Goal: Task Accomplishment & Management: Use online tool/utility

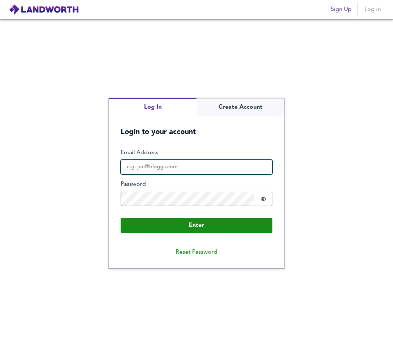
type input "[EMAIL_ADDRESS][DOMAIN_NAME]"
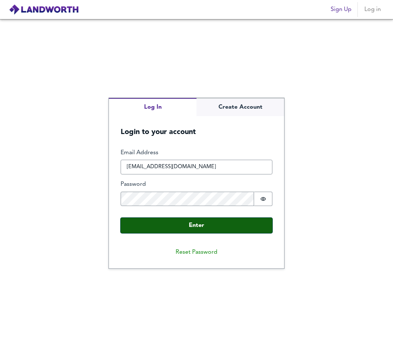
click at [194, 223] on button "Enter" at bounding box center [197, 225] width 152 height 15
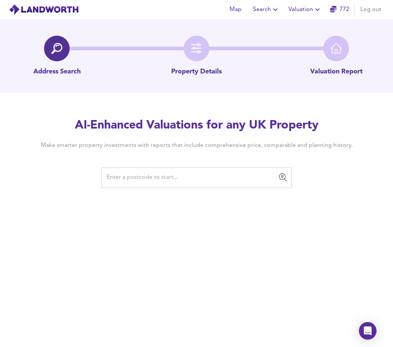
click at [157, 179] on input "text" at bounding box center [191, 178] width 173 height 14
paste input "SS3 9YW"
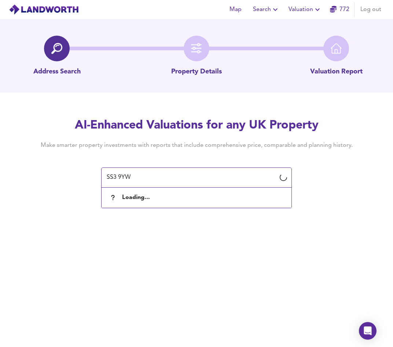
type input "SS3 9YW"
click at [266, 6] on span "Search" at bounding box center [266, 9] width 27 height 10
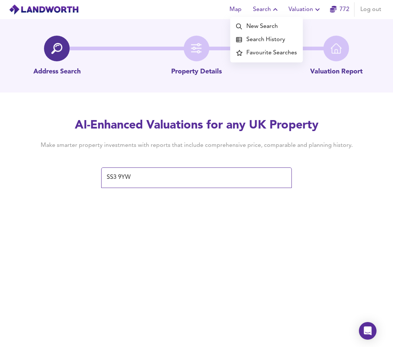
click at [264, 27] on li "New Search" at bounding box center [266, 26] width 73 height 13
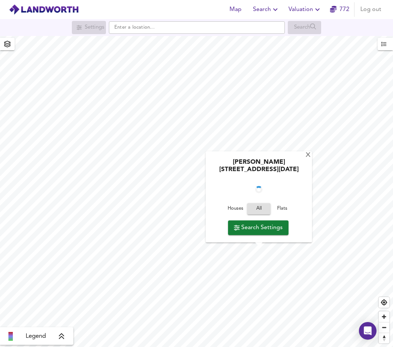
click at [262, 226] on span "Search Settings" at bounding box center [258, 227] width 49 height 10
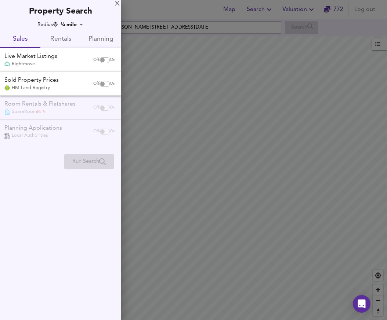
checkbox input "false"
checkbox input "true"
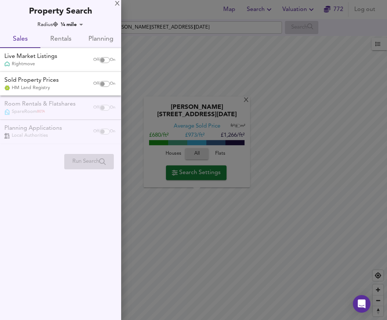
drag, startPoint x: 61, startPoint y: 59, endPoint x: 69, endPoint y: 71, distance: 14.0
click at [61, 59] on div "Live Market Listings Rightmove" at bounding box center [44, 59] width 87 height 15
checkbox input "true"
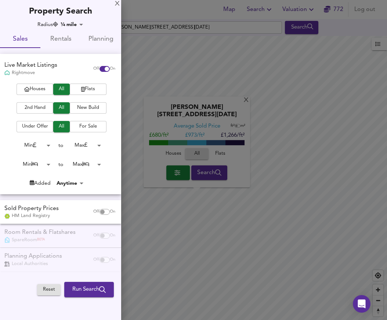
click at [83, 293] on span "Run Search" at bounding box center [88, 290] width 33 height 10
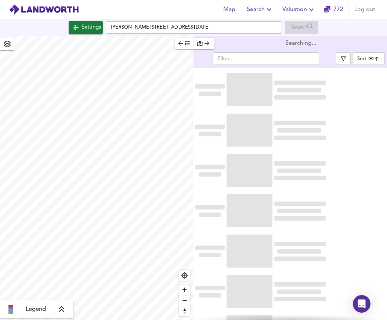
type input "bestdeal"
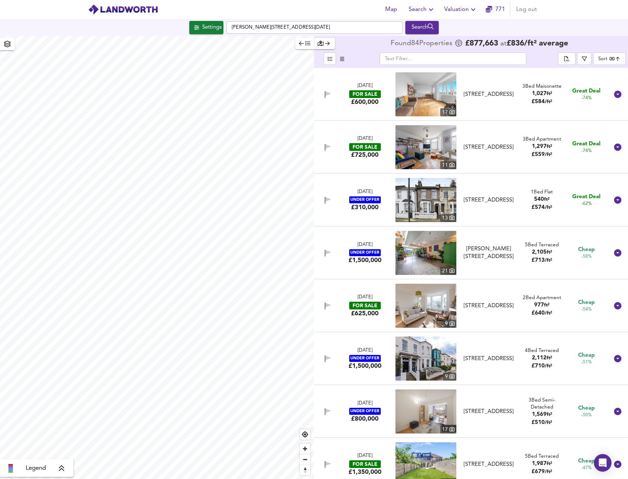
click at [393, 12] on span "Valuation" at bounding box center [460, 9] width 33 height 10
click at [393, 22] on li "New Valuation Report" at bounding box center [461, 26] width 88 height 13
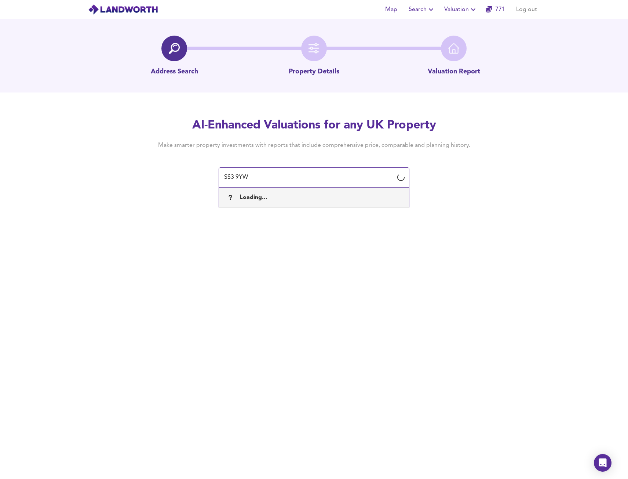
type input "SS3 9YW"
click at [362, 328] on div "Map Search Valuation 771 Log out Address Search Property Details Valuation Repo…" at bounding box center [314, 239] width 628 height 479
